Goal: Task Accomplishment & Management: Manage account settings

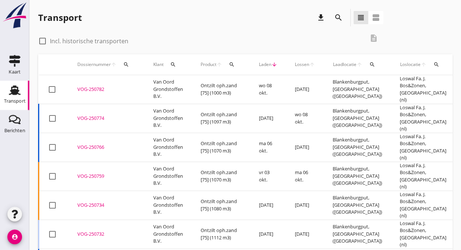
click at [227, 86] on td "Ontzilt oph.zand [75] (1000 m3)" at bounding box center [221, 89] width 58 height 29
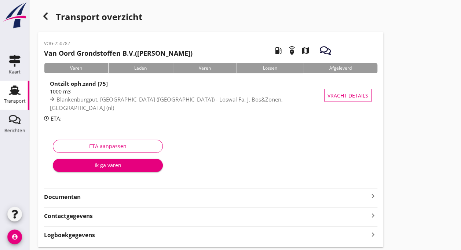
click at [12, 95] on icon "Transport" at bounding box center [15, 90] width 12 height 12
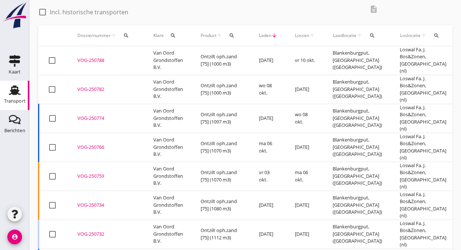
scroll to position [34, 0]
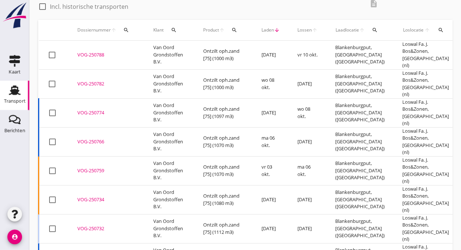
click at [150, 72] on td "Van Oord Grondstoffen B.V." at bounding box center [170, 83] width 50 height 29
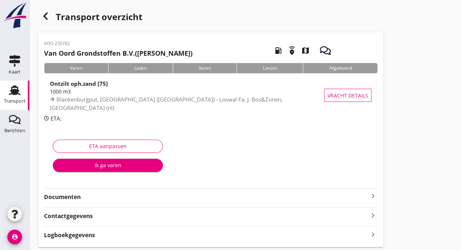
click at [11, 102] on div "Transport" at bounding box center [15, 101] width 22 height 5
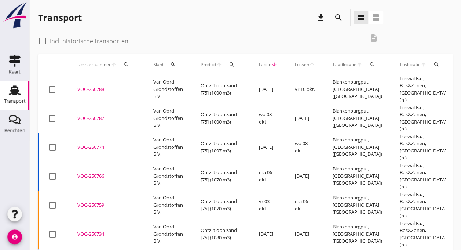
click at [87, 87] on div "VOG-250788" at bounding box center [106, 89] width 58 height 7
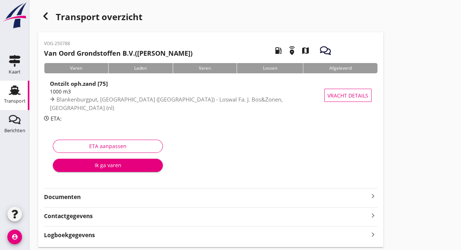
click at [17, 100] on div "Transport" at bounding box center [15, 101] width 22 height 5
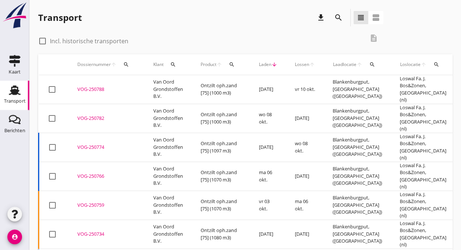
click at [163, 133] on td "Van Oord Grondstoffen B.V." at bounding box center [168, 147] width 47 height 29
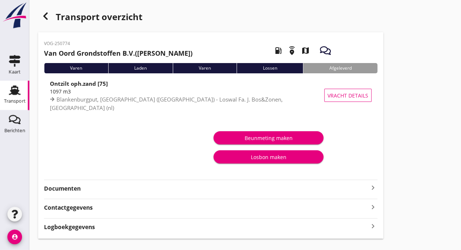
click at [16, 90] on use at bounding box center [15, 91] width 12 height 10
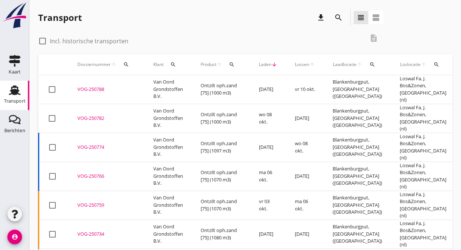
click at [177, 104] on td "Van Oord Grondstoffen B.V." at bounding box center [168, 118] width 47 height 29
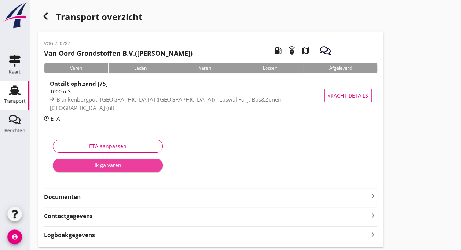
click at [107, 164] on div "Ik ga varen" at bounding box center [108, 165] width 98 height 8
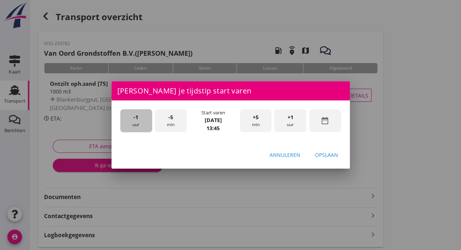
click at [136, 119] on span "-1" at bounding box center [136, 117] width 5 height 8
click at [178, 123] on div "-5 min" at bounding box center [171, 120] width 32 height 23
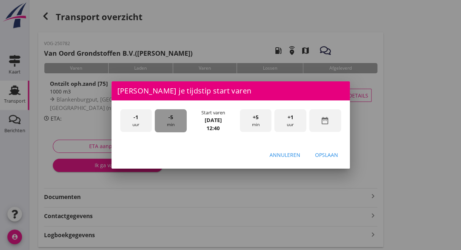
click at [178, 123] on div "-5 min" at bounding box center [171, 120] width 32 height 23
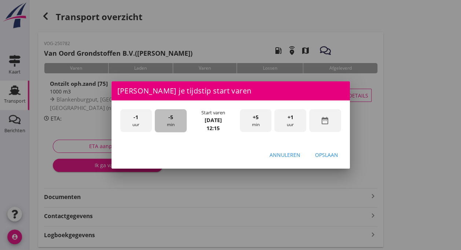
click at [178, 122] on div "-5 min" at bounding box center [171, 120] width 32 height 23
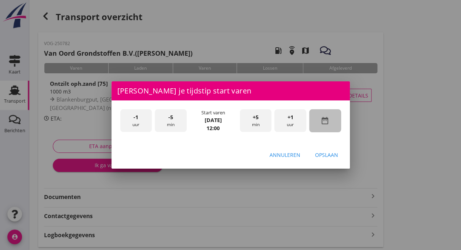
click at [324, 121] on icon "date_range" at bounding box center [325, 120] width 9 height 9
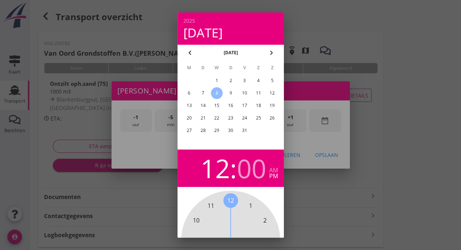
click at [204, 93] on div "7" at bounding box center [203, 93] width 12 height 12
click at [410, 163] on div at bounding box center [230, 125] width 461 height 250
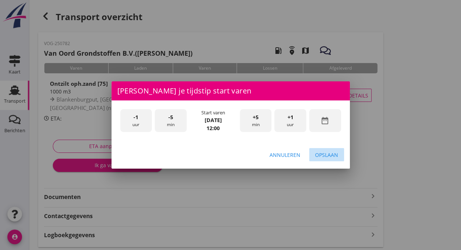
click at [331, 155] on div "Opslaan" at bounding box center [326, 155] width 23 height 8
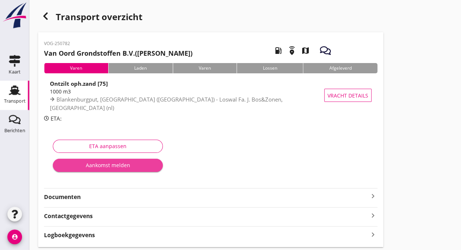
click at [118, 167] on div "Aankomst melden" at bounding box center [108, 165] width 98 height 8
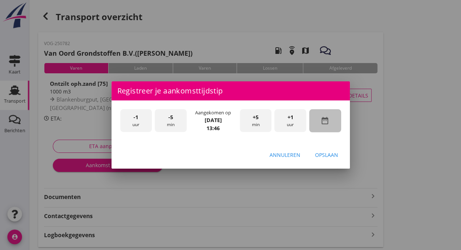
click at [324, 119] on icon "date_range" at bounding box center [325, 120] width 9 height 9
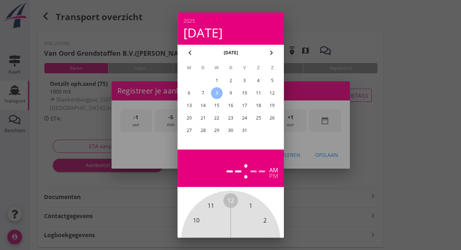
click at [204, 93] on div "7" at bounding box center [203, 93] width 12 height 12
click at [443, 174] on div at bounding box center [230, 125] width 461 height 250
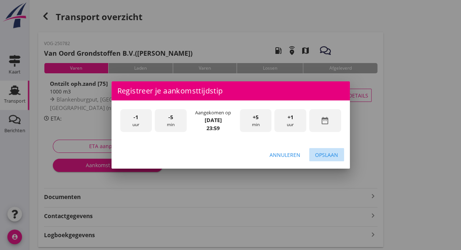
click at [323, 154] on div "Opslaan" at bounding box center [326, 155] width 23 height 8
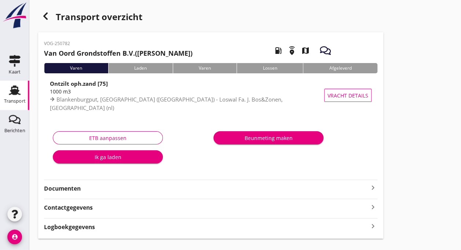
click at [136, 68] on div "Laden" at bounding box center [140, 68] width 65 height 10
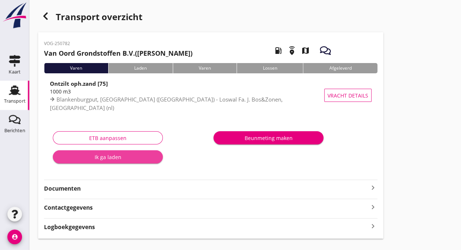
click at [117, 155] on div "Ik ga laden" at bounding box center [108, 157] width 98 height 8
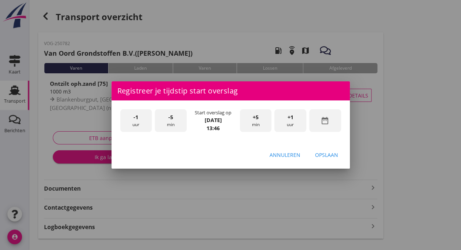
click at [134, 123] on div "-1 uur" at bounding box center [136, 120] width 32 height 23
click at [173, 122] on div "-5 min" at bounding box center [171, 120] width 32 height 23
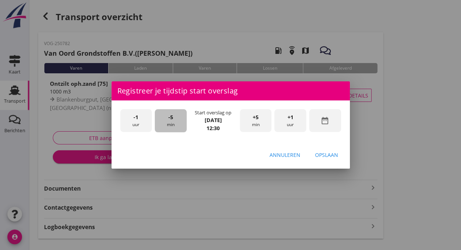
click at [173, 122] on div "-5 min" at bounding box center [171, 120] width 32 height 23
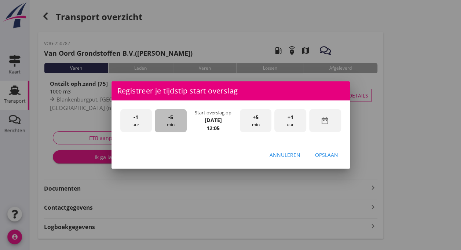
click at [173, 122] on div "-5 min" at bounding box center [171, 120] width 32 height 23
click at [327, 153] on div "Opslaan" at bounding box center [326, 155] width 23 height 8
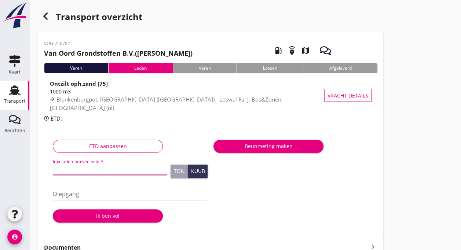
click at [73, 170] on input "Ingeladen hoeveelheid *" at bounding box center [110, 169] width 115 height 12
type input "1003"
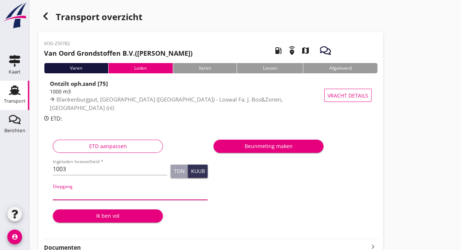
click at [72, 197] on input "Diepgang" at bounding box center [130, 194] width 155 height 12
type input "360"
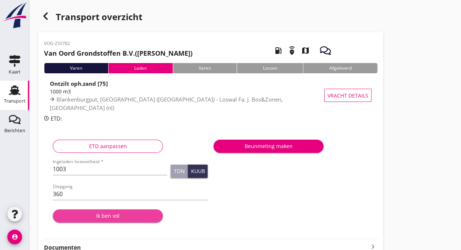
click at [98, 218] on div "Ik ben vol" at bounding box center [108, 216] width 98 height 8
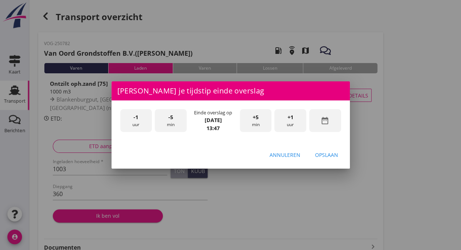
click at [326, 123] on icon "date_range" at bounding box center [325, 120] width 9 height 9
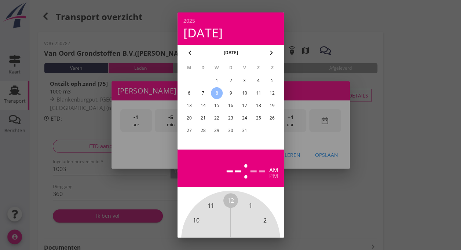
click at [200, 95] on div "7" at bounding box center [203, 93] width 12 height 12
click at [406, 121] on div at bounding box center [230, 125] width 461 height 250
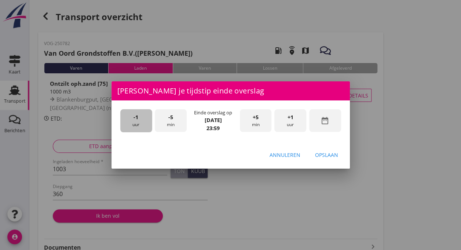
click at [136, 120] on span "-1" at bounding box center [136, 117] width 5 height 8
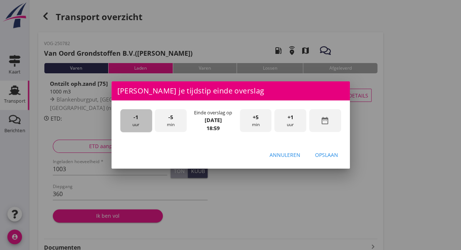
click at [136, 120] on span "-1" at bounding box center [136, 117] width 5 height 8
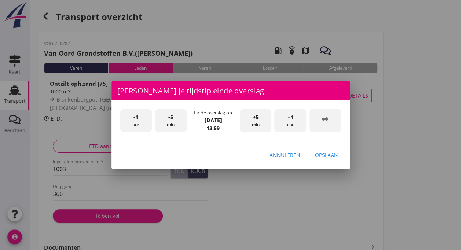
click at [171, 123] on div "-5 min" at bounding box center [171, 120] width 32 height 23
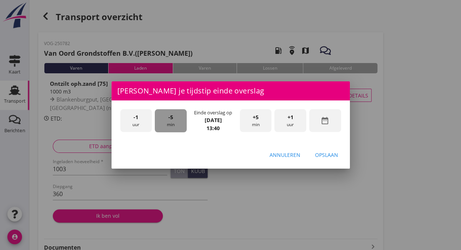
click at [171, 123] on div "-5 min" at bounding box center [171, 120] width 32 height 23
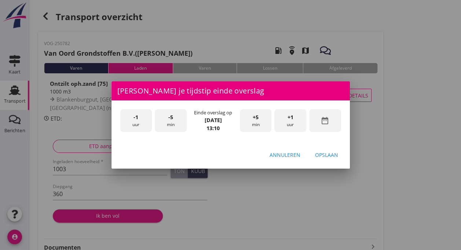
click at [171, 123] on div "-5 min" at bounding box center [171, 120] width 32 height 23
click at [260, 117] on div "+5 min" at bounding box center [256, 120] width 32 height 23
click at [330, 156] on div "Opslaan" at bounding box center [326, 155] width 23 height 8
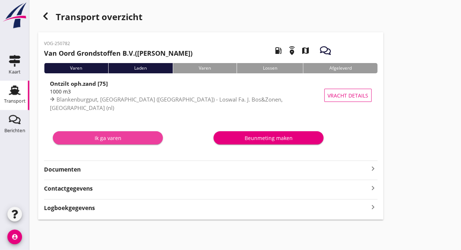
click at [109, 139] on div "Ik ga varen" at bounding box center [108, 138] width 98 height 8
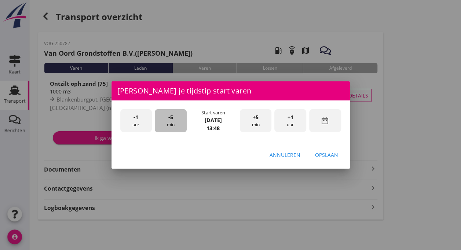
click at [170, 119] on span "-5" at bounding box center [170, 117] width 5 height 8
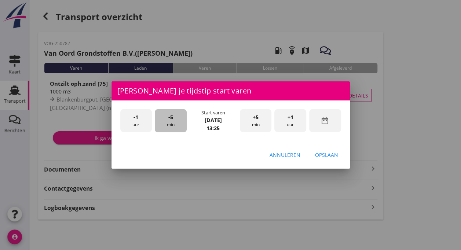
click at [170, 119] on span "-5" at bounding box center [170, 117] width 5 height 8
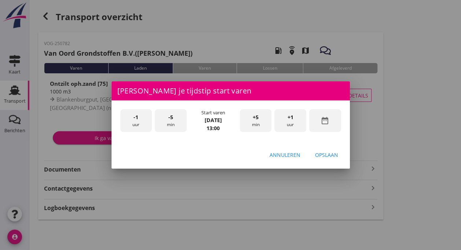
click at [328, 120] on icon "date_range" at bounding box center [325, 120] width 9 height 9
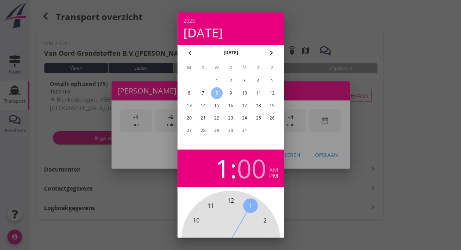
click at [203, 94] on div "7" at bounding box center [203, 93] width 12 height 12
click at [393, 95] on div at bounding box center [230, 125] width 461 height 250
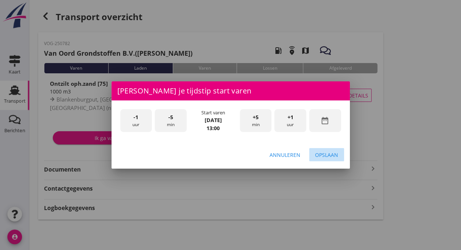
click at [321, 155] on div "Opslaan" at bounding box center [326, 155] width 23 height 8
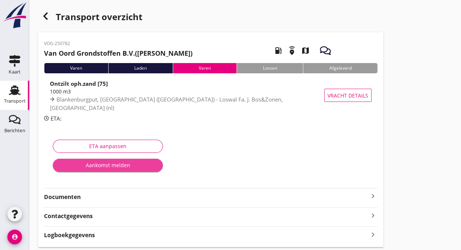
click at [102, 166] on div "Aankomst melden" at bounding box center [108, 165] width 98 height 8
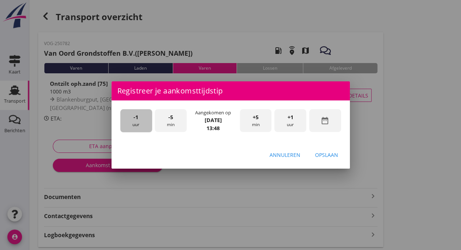
click at [136, 124] on div "-1 uur" at bounding box center [136, 120] width 32 height 23
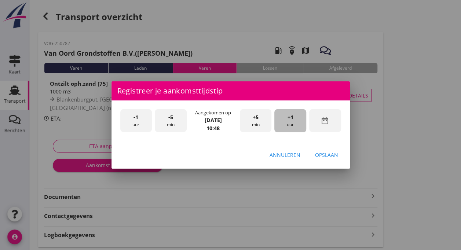
click at [295, 115] on div "+1 uur" at bounding box center [291, 120] width 32 height 23
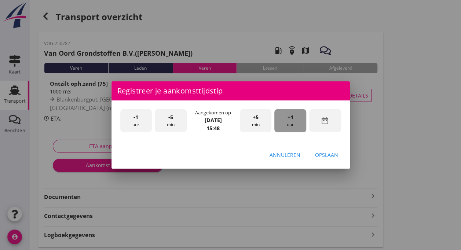
click at [295, 115] on div "+1 uur" at bounding box center [291, 120] width 32 height 23
click at [172, 118] on span "-5" at bounding box center [170, 117] width 5 height 8
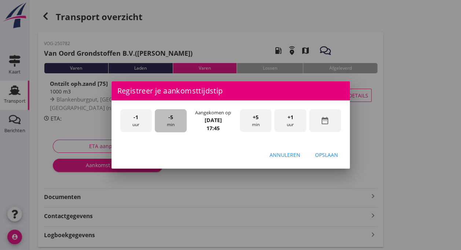
click at [172, 118] on span "-5" at bounding box center [170, 117] width 5 height 8
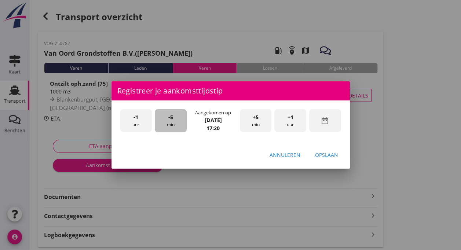
click at [172, 118] on span "-5" at bounding box center [170, 117] width 5 height 8
click at [172, 117] on span "-5" at bounding box center [170, 117] width 5 height 8
click at [326, 123] on icon "date_range" at bounding box center [325, 120] width 9 height 9
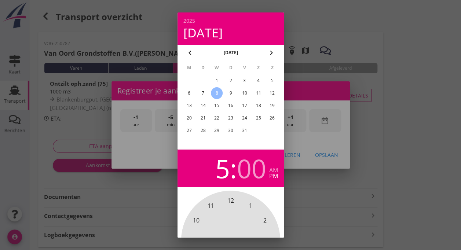
click at [203, 95] on div "7" at bounding box center [203, 93] width 12 height 12
click at [381, 131] on div at bounding box center [230, 125] width 461 height 250
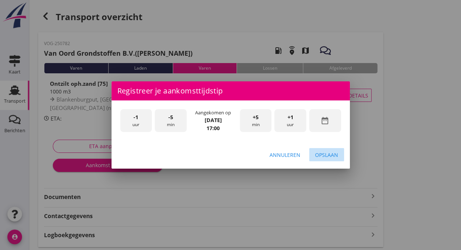
click at [328, 152] on div "Opslaan" at bounding box center [326, 155] width 23 height 8
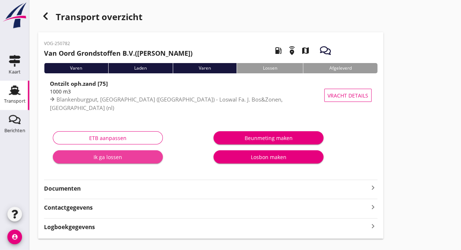
click at [119, 159] on div "Ik ga lossen" at bounding box center [108, 157] width 98 height 8
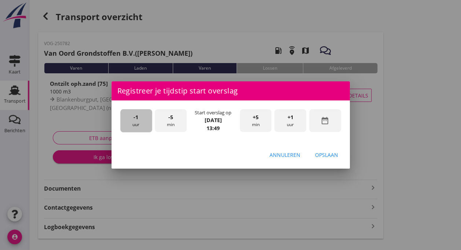
click at [140, 119] on div "-1 uur" at bounding box center [136, 120] width 32 height 23
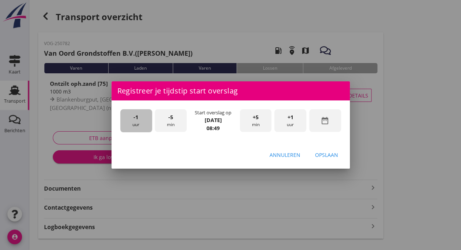
click at [140, 117] on div "-1 uur" at bounding box center [136, 120] width 32 height 23
click at [292, 120] on span "+1" at bounding box center [291, 117] width 6 height 8
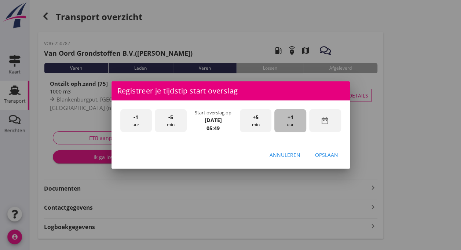
click at [292, 120] on span "+1" at bounding box center [291, 117] width 6 height 8
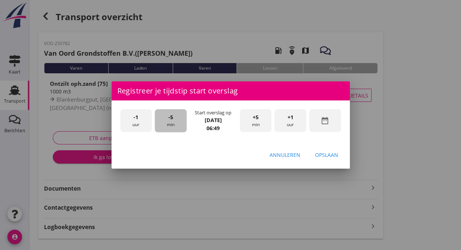
click at [173, 118] on div "-5 min" at bounding box center [171, 120] width 32 height 23
click at [173, 117] on div "-5 min" at bounding box center [171, 120] width 32 height 23
click at [325, 156] on div "Opslaan" at bounding box center [326, 155] width 23 height 8
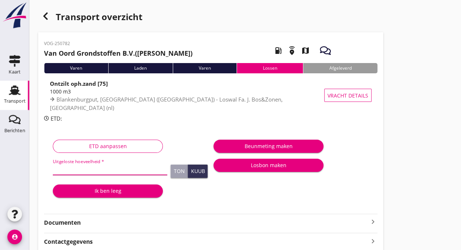
click at [98, 168] on input "Uitgeloste hoeveelheid *" at bounding box center [110, 169] width 115 height 12
type input "1097"
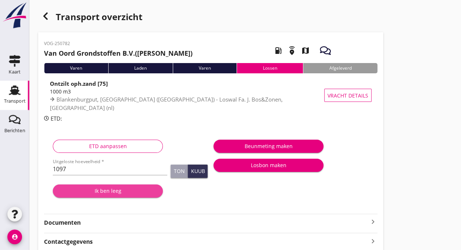
click at [113, 190] on div "Ik ben leeg" at bounding box center [108, 191] width 98 height 8
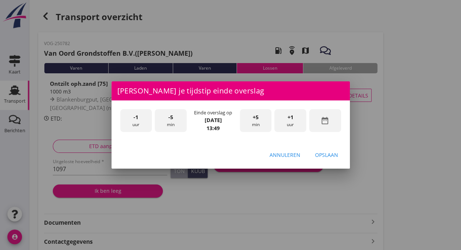
click at [293, 151] on div "Annuleren" at bounding box center [285, 155] width 31 height 8
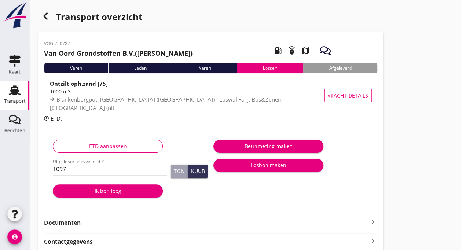
click at [105, 192] on div "Ik ben leeg" at bounding box center [108, 191] width 98 height 8
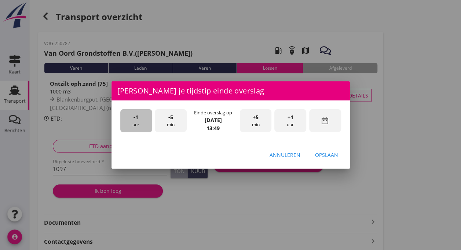
click at [136, 120] on span "-1" at bounding box center [136, 117] width 5 height 8
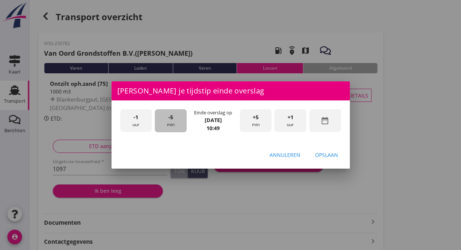
click at [173, 119] on div "-5 min" at bounding box center [171, 120] width 32 height 23
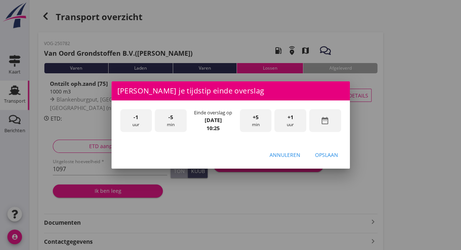
click at [173, 117] on div "-5 min" at bounding box center [171, 120] width 32 height 23
click at [253, 119] on span "+5" at bounding box center [256, 117] width 6 height 8
click at [326, 157] on div "Opslaan" at bounding box center [326, 155] width 23 height 8
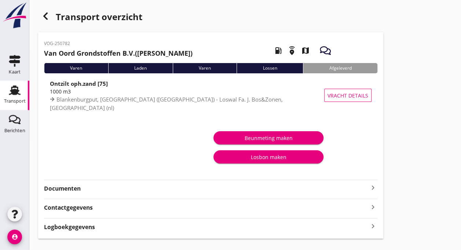
click at [12, 95] on use at bounding box center [15, 91] width 12 height 10
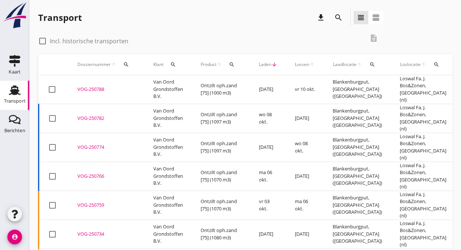
click at [126, 86] on div "VOG-250788" at bounding box center [106, 89] width 58 height 7
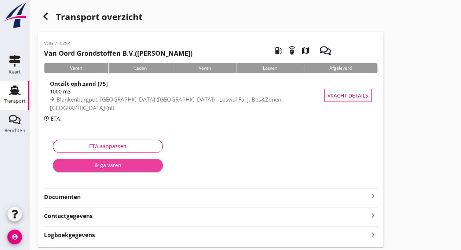
click at [103, 167] on div "Ik ga varen" at bounding box center [108, 165] width 98 height 8
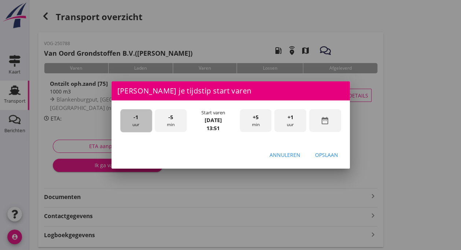
click at [132, 123] on div "-1 uur" at bounding box center [136, 120] width 32 height 23
click at [177, 121] on div "-5 min" at bounding box center [171, 120] width 32 height 23
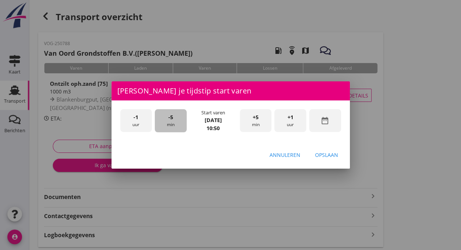
click at [177, 121] on div "-5 min" at bounding box center [171, 120] width 32 height 23
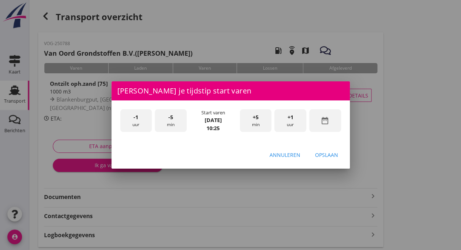
click at [177, 121] on div "-5 min" at bounding box center [171, 120] width 32 height 23
click at [323, 156] on div "Opslaan" at bounding box center [326, 155] width 23 height 8
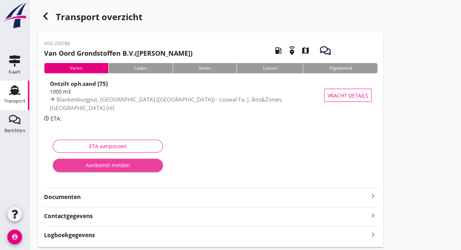
click at [108, 166] on div "Aankomst melden" at bounding box center [108, 165] width 98 height 8
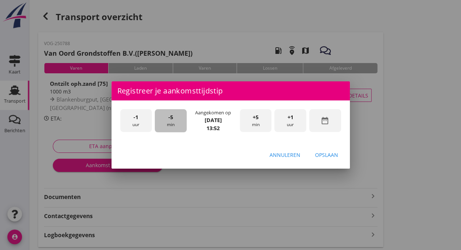
click at [170, 124] on div "-5 min" at bounding box center [171, 120] width 32 height 23
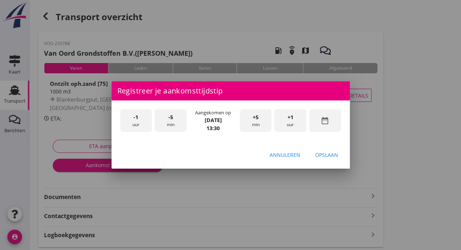
click at [328, 156] on div "Opslaan" at bounding box center [326, 155] width 23 height 8
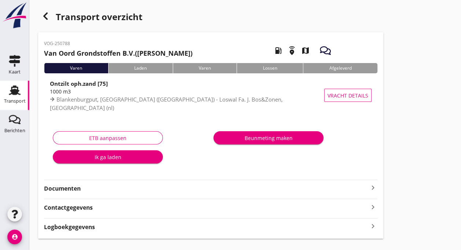
click at [131, 159] on div "Ik ga laden" at bounding box center [108, 157] width 98 height 8
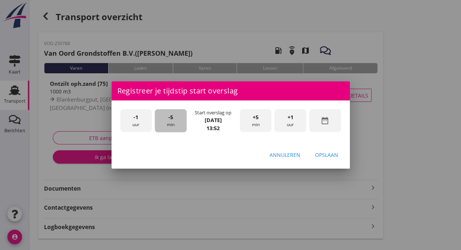
click at [173, 123] on div "-5 min" at bounding box center [171, 120] width 32 height 23
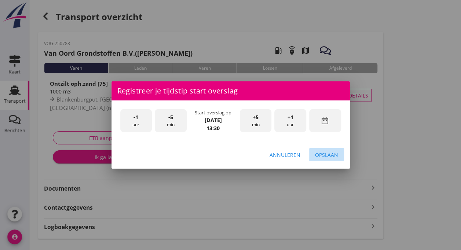
click at [327, 155] on div "Opslaan" at bounding box center [326, 155] width 23 height 8
